Goal: Task Accomplishment & Management: Manage account settings

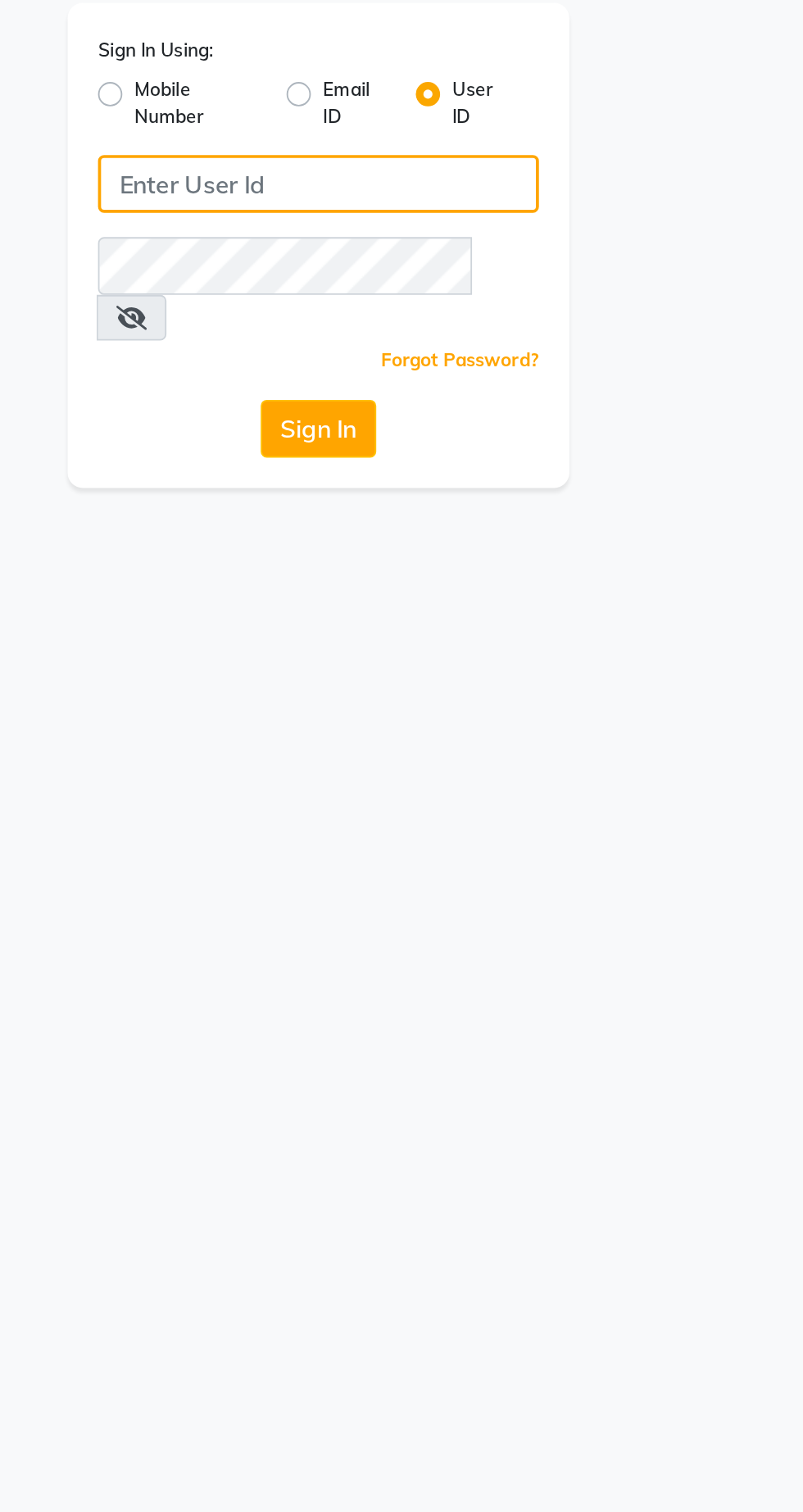
click at [351, 179] on input "Username" at bounding box center [401, 179] width 238 height 31
type input "9081347977"
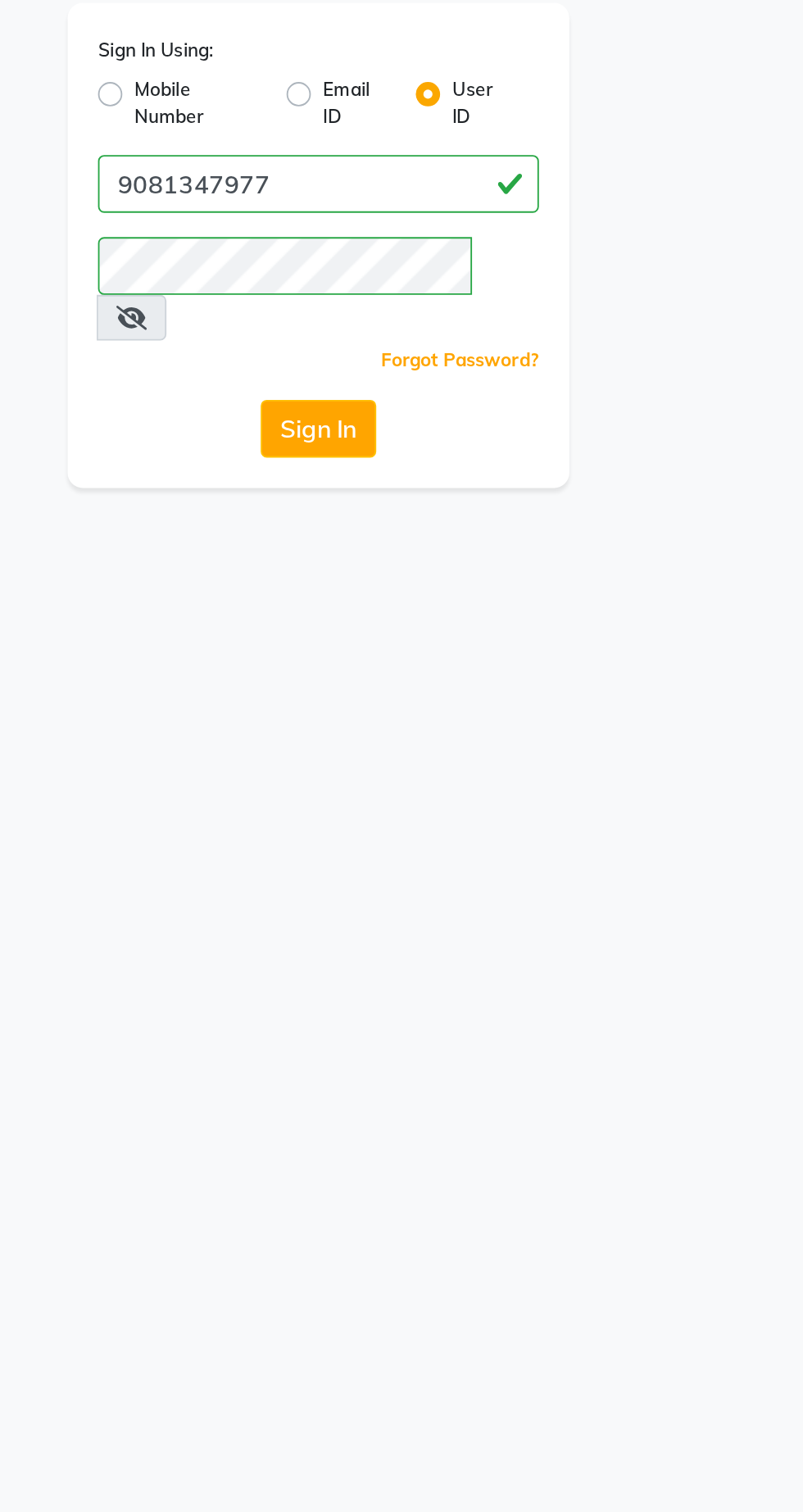
click at [371, 295] on button "Sign In" at bounding box center [402, 311] width 63 height 31
click at [418, 295] on button "Sign In" at bounding box center [402, 311] width 63 height 31
click at [404, 295] on button "Sign In" at bounding box center [402, 311] width 63 height 31
click at [410, 295] on button "Sign In" at bounding box center [402, 311] width 63 height 31
click at [309, 125] on label "Mobile Number" at bounding box center [336, 135] width 69 height 30
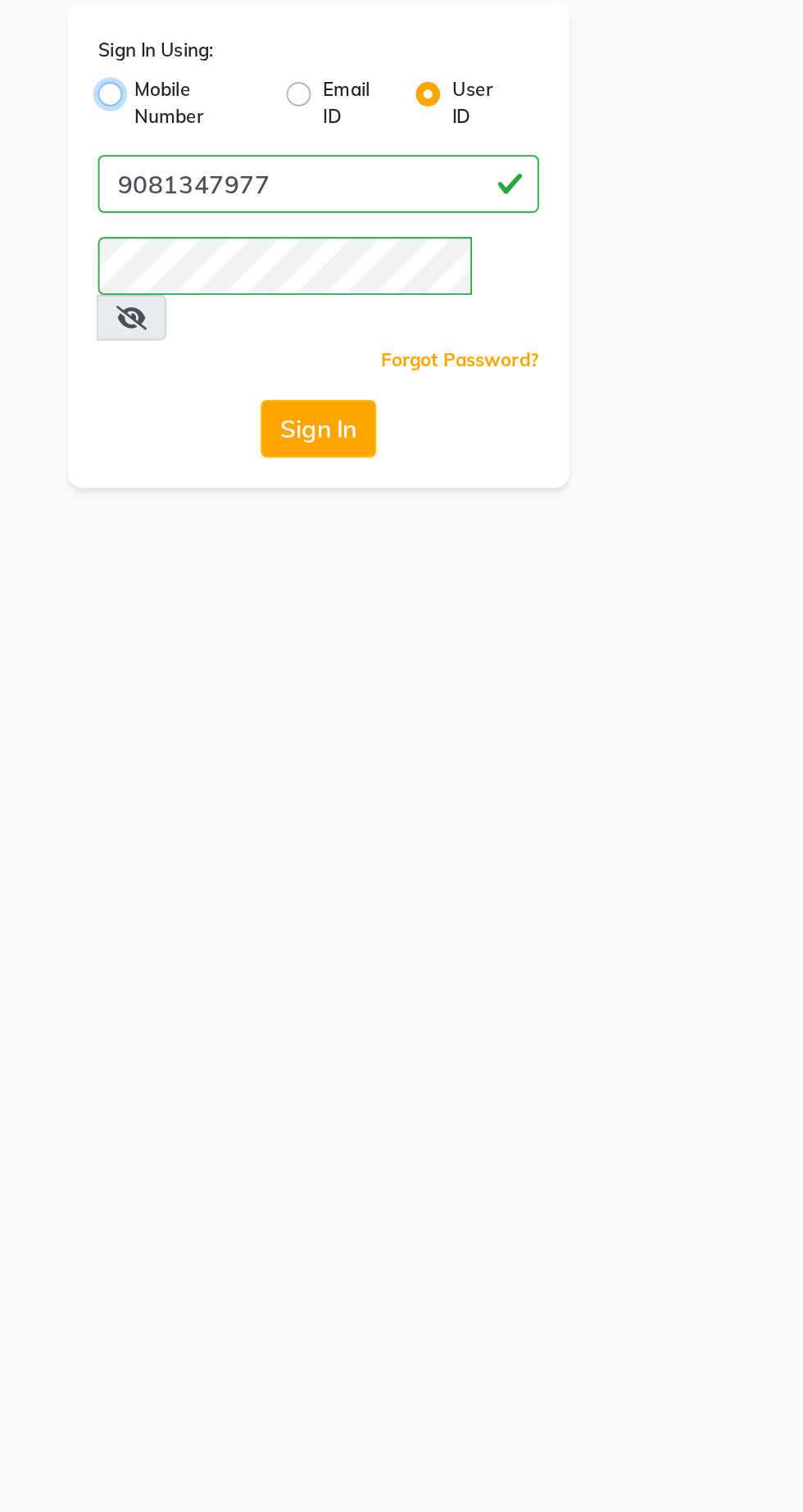
click at [309, 125] on input "Mobile Number" at bounding box center [307, 125] width 11 height 11
radio input "true"
radio input "false"
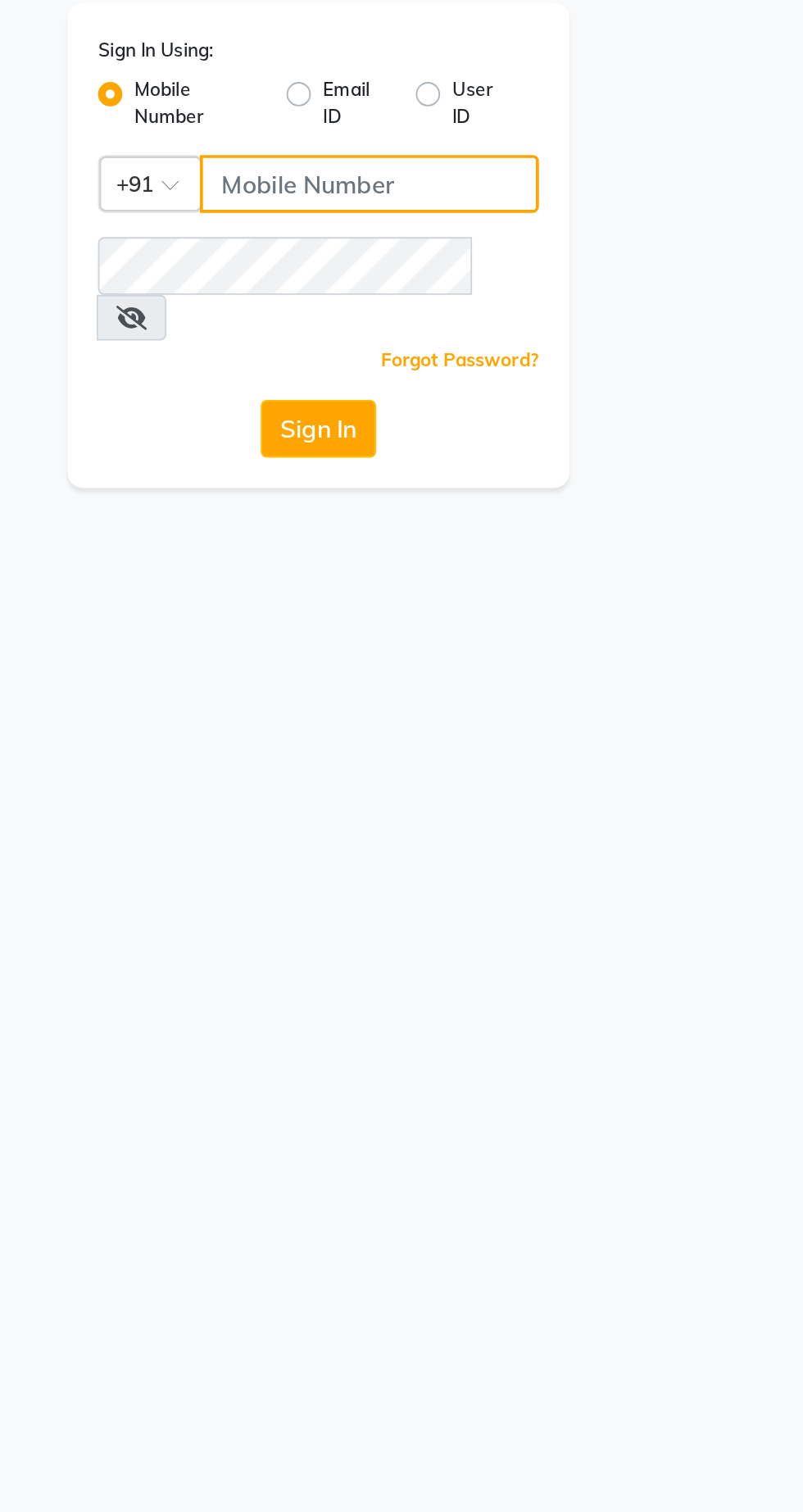
click at [419, 172] on input "Username" at bounding box center [429, 179] width 183 height 31
type input "9081347977"
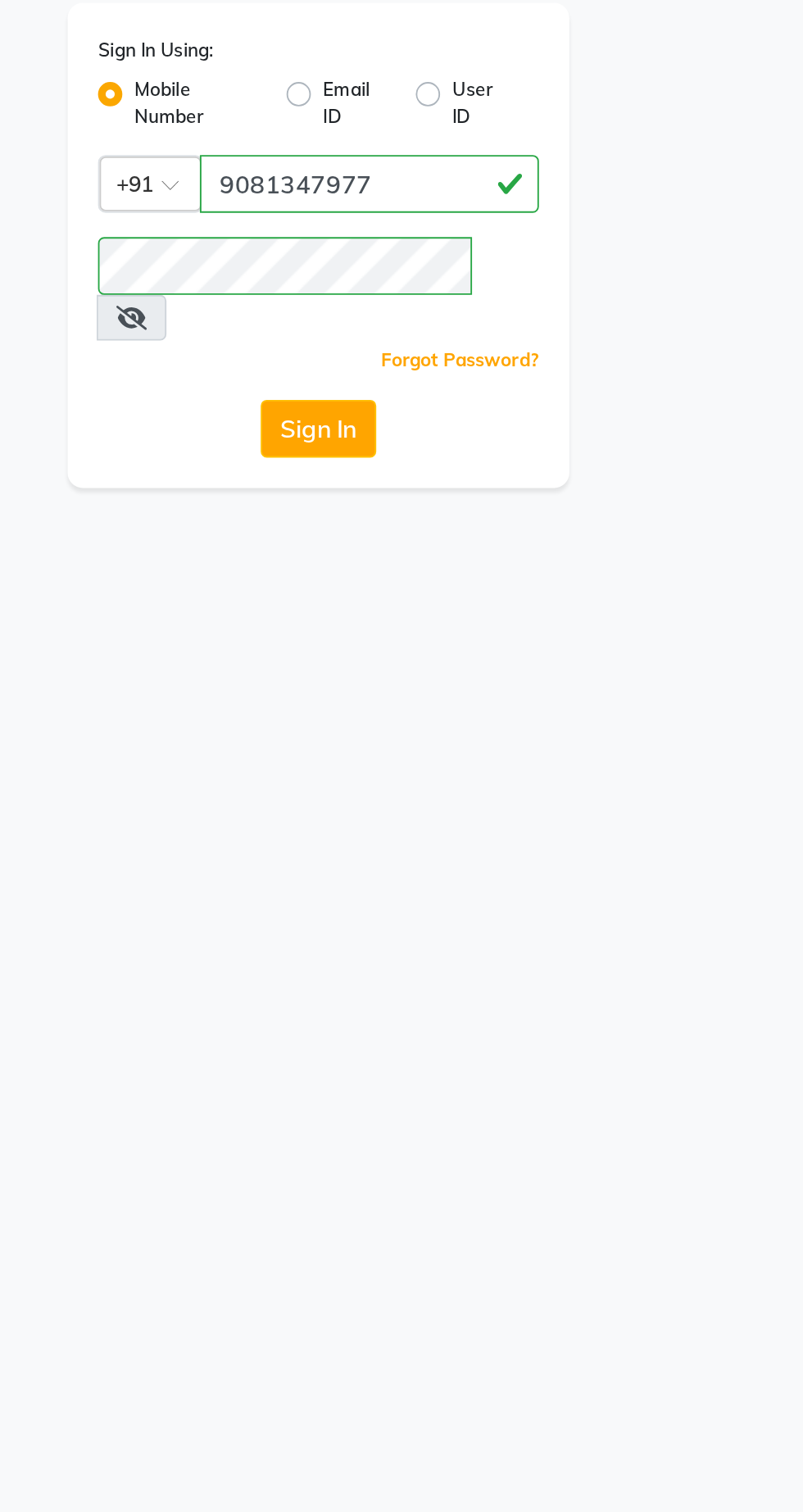
click at [402, 295] on button "Sign In" at bounding box center [402, 311] width 63 height 31
